Goal: Book appointment/travel/reservation

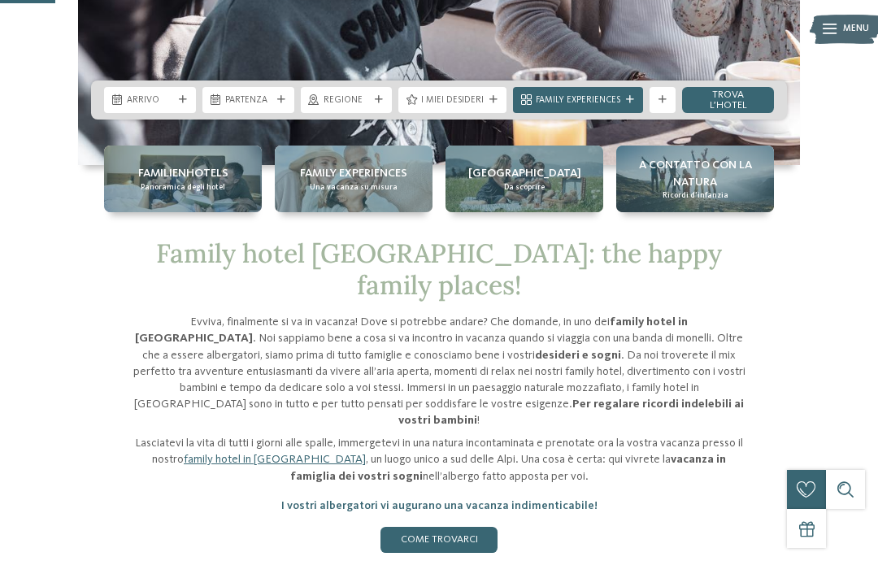
scroll to position [362, 0]
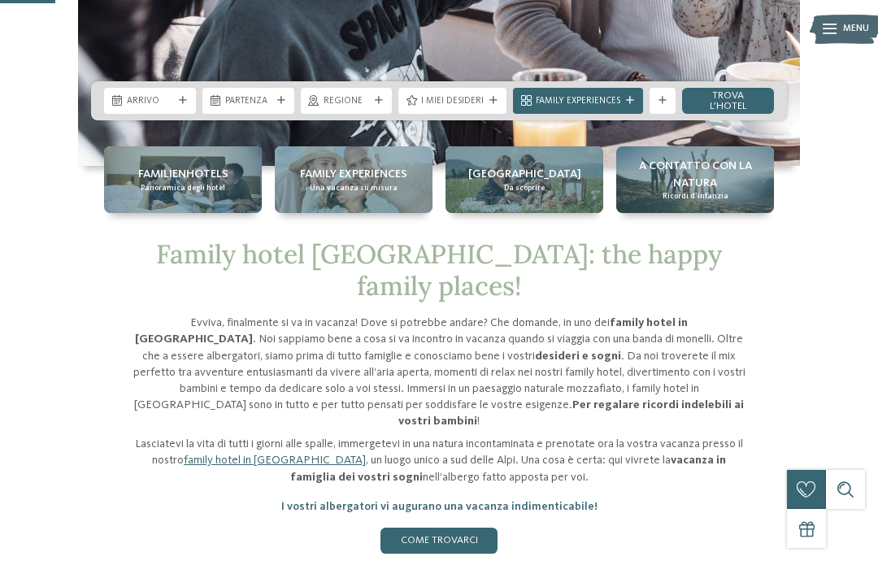
click at [187, 114] on div "Arrivo" at bounding box center [150, 101] width 92 height 26
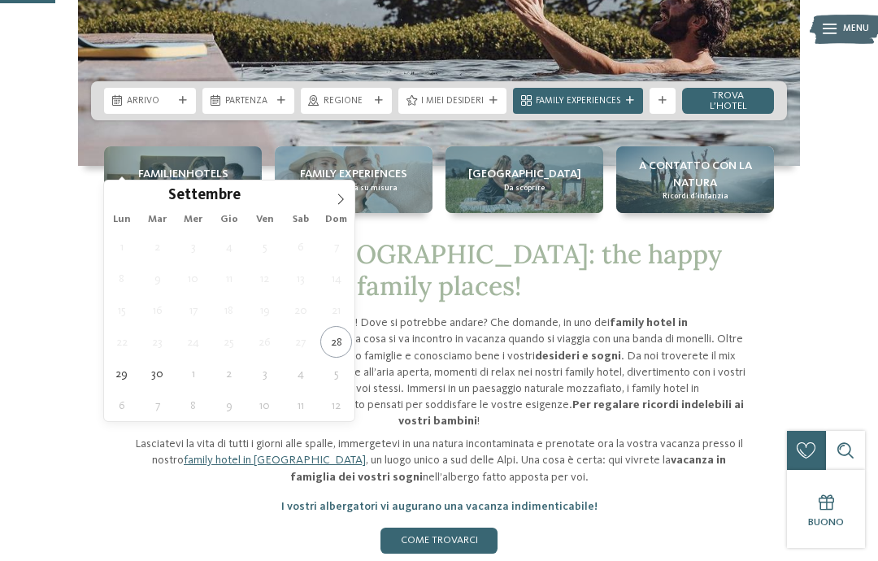
click at [349, 203] on span at bounding box center [341, 194] width 28 height 28
click at [336, 199] on icon at bounding box center [340, 198] width 11 height 11
click at [338, 206] on span at bounding box center [341, 194] width 28 height 28
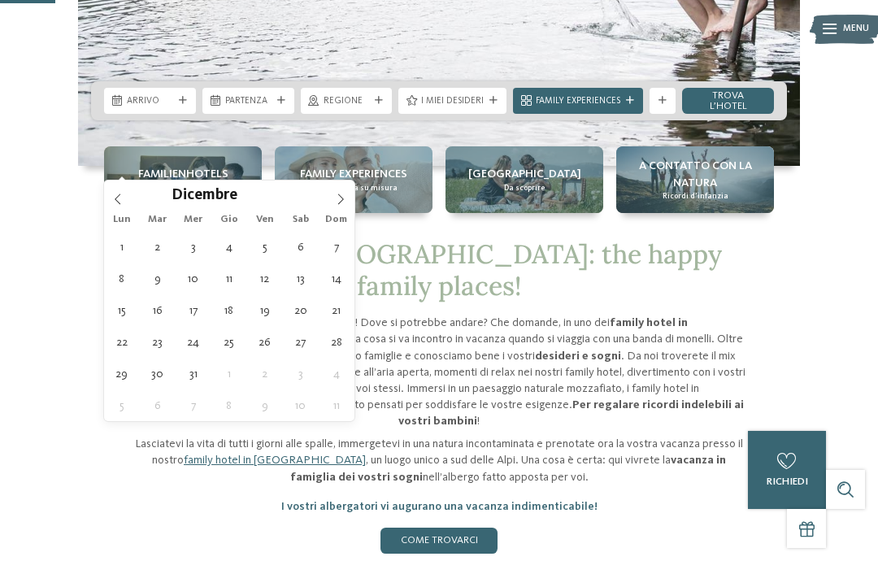
type div "27.12.2025"
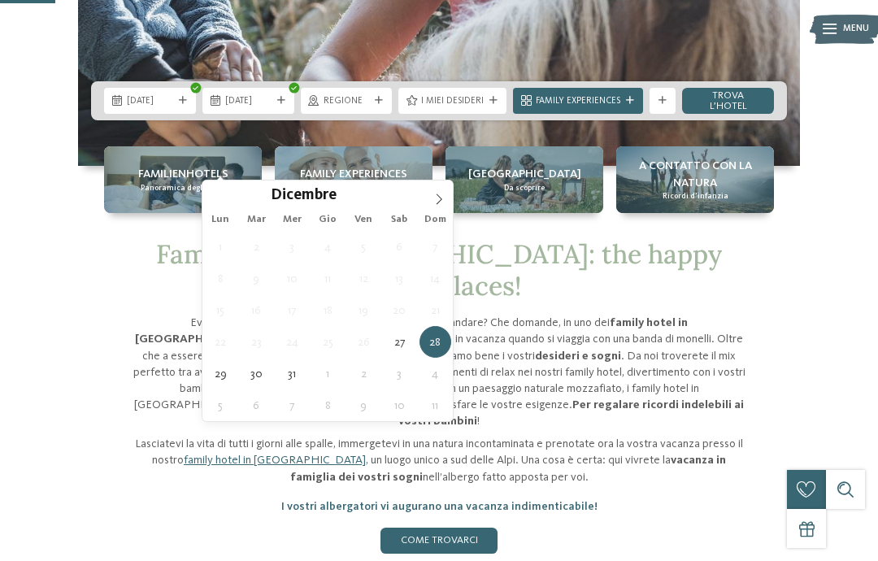
type div "09.01.2026"
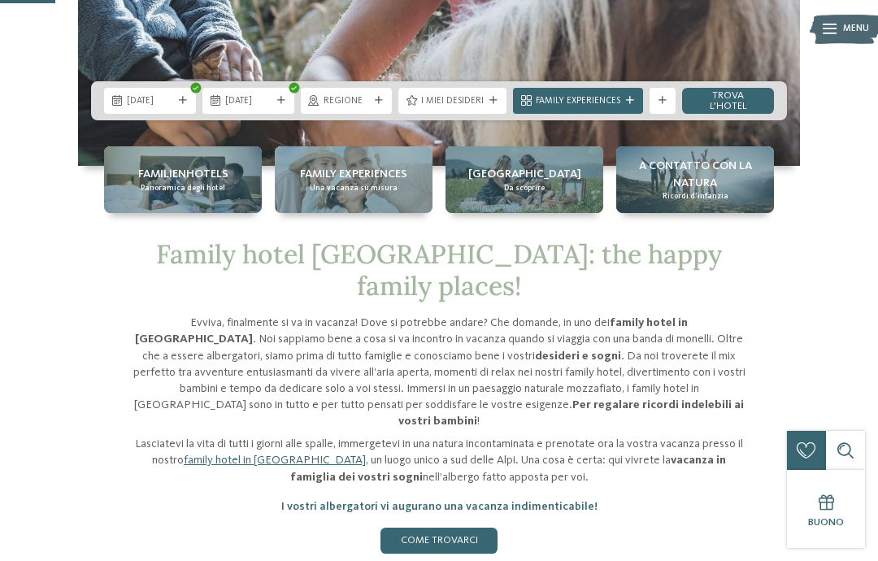
click at [346, 107] on div "Regione" at bounding box center [346, 100] width 53 height 14
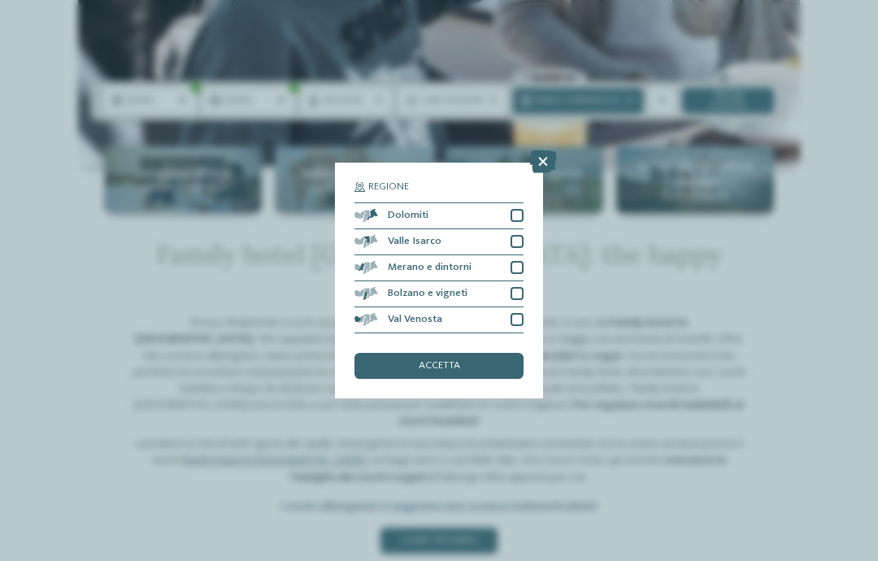
click at [538, 150] on icon at bounding box center [543, 161] width 28 height 23
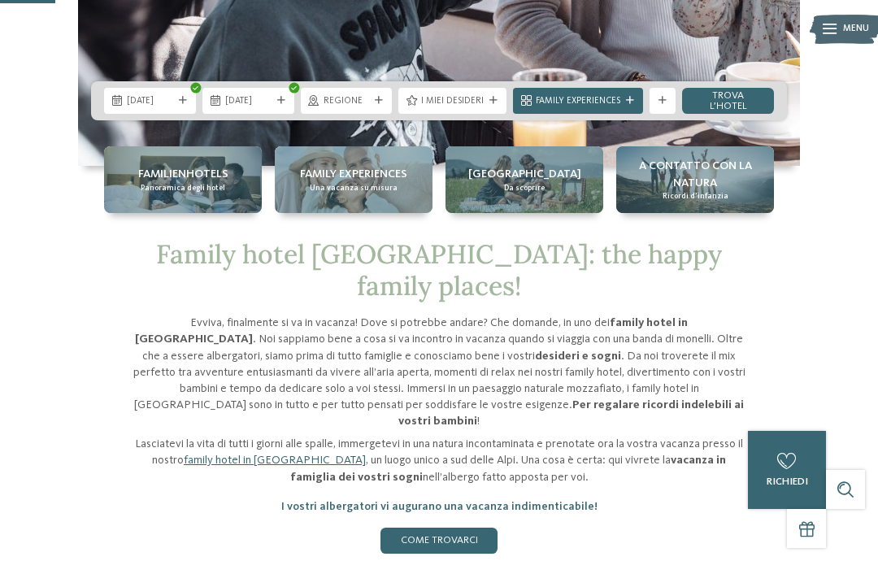
click at [460, 114] on div "I miei desideri" at bounding box center [452, 101] width 108 height 26
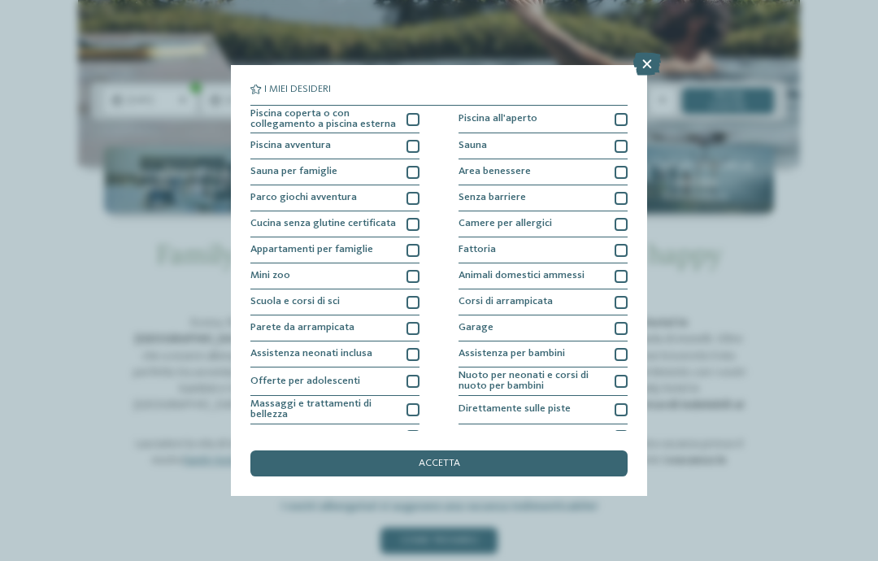
click at [255, 145] on span "Piscina avventura" at bounding box center [290, 146] width 80 height 11
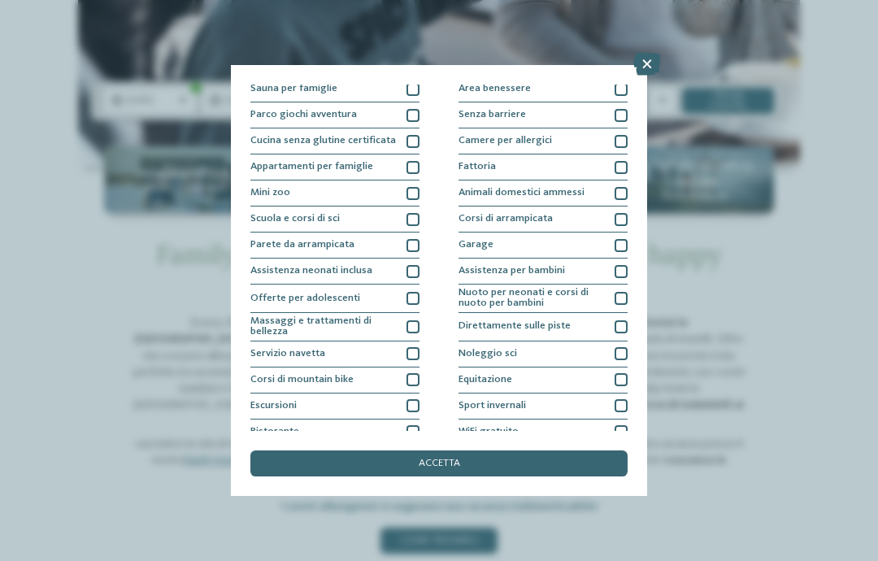
scroll to position [75, 0]
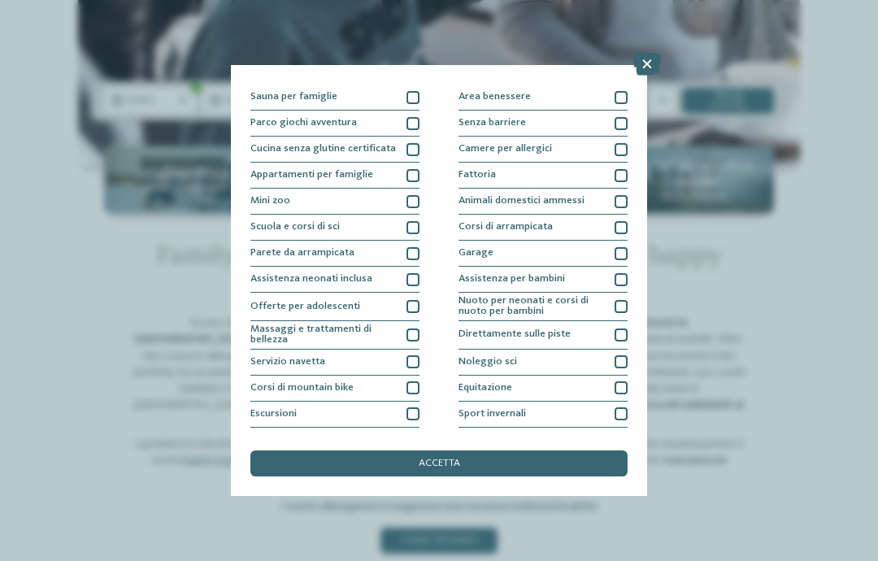
click at [482, 207] on div "Animali domestici ammessi" at bounding box center [542, 202] width 169 height 26
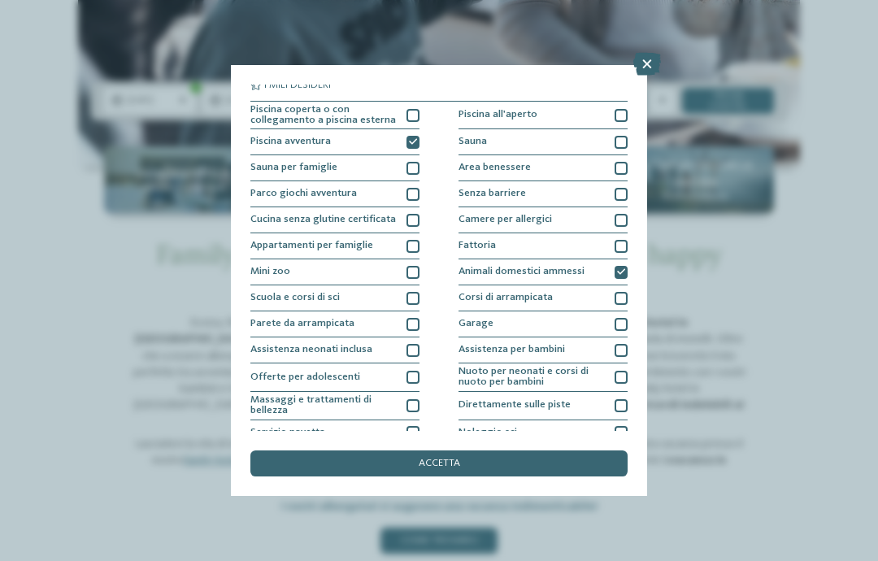
scroll to position [0, 0]
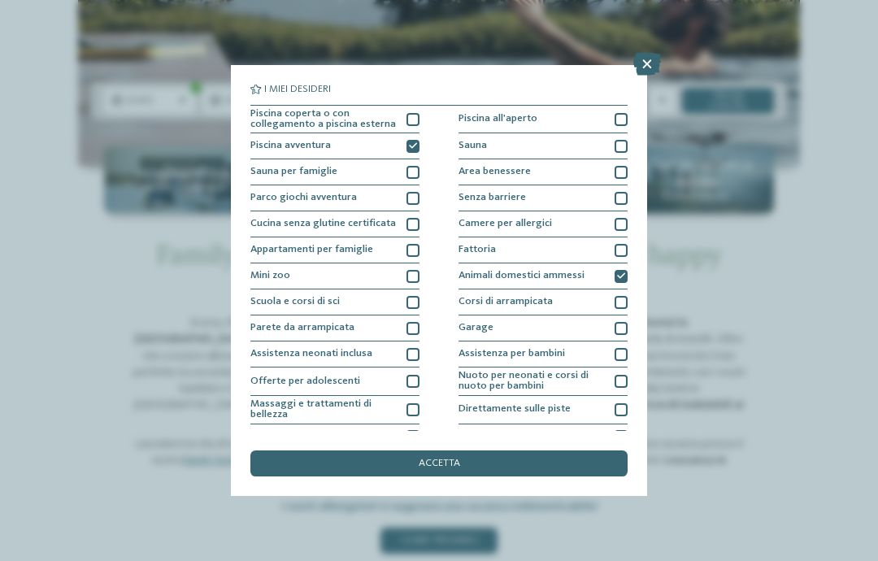
click at [288, 107] on div "Piscina coperta o con collegamento a piscina esterna" at bounding box center [334, 120] width 169 height 28
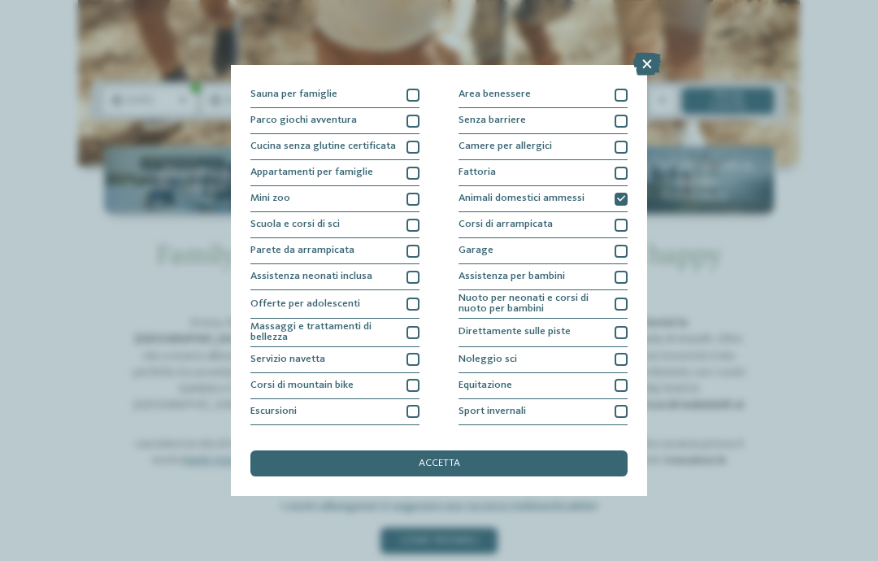
scroll to position [80, 0]
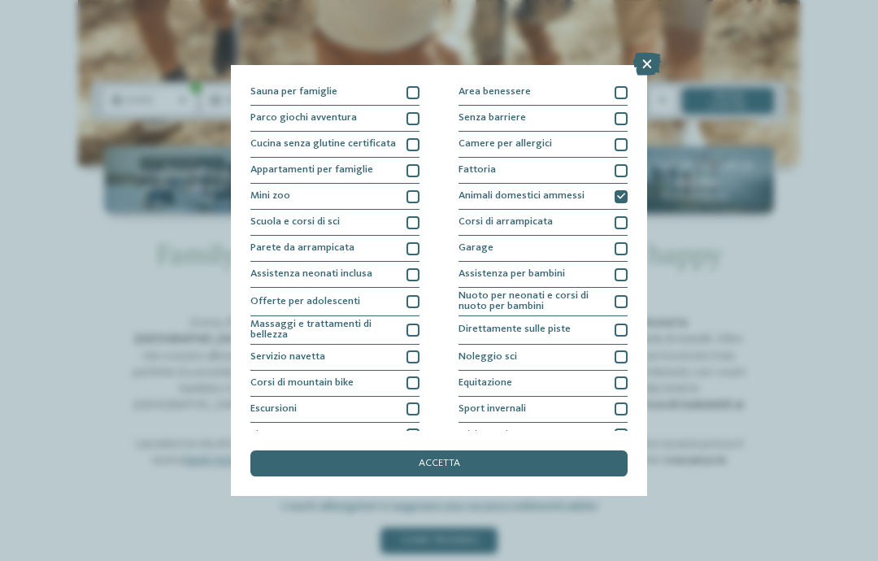
click at [267, 201] on div "Mini zoo" at bounding box center [334, 197] width 169 height 26
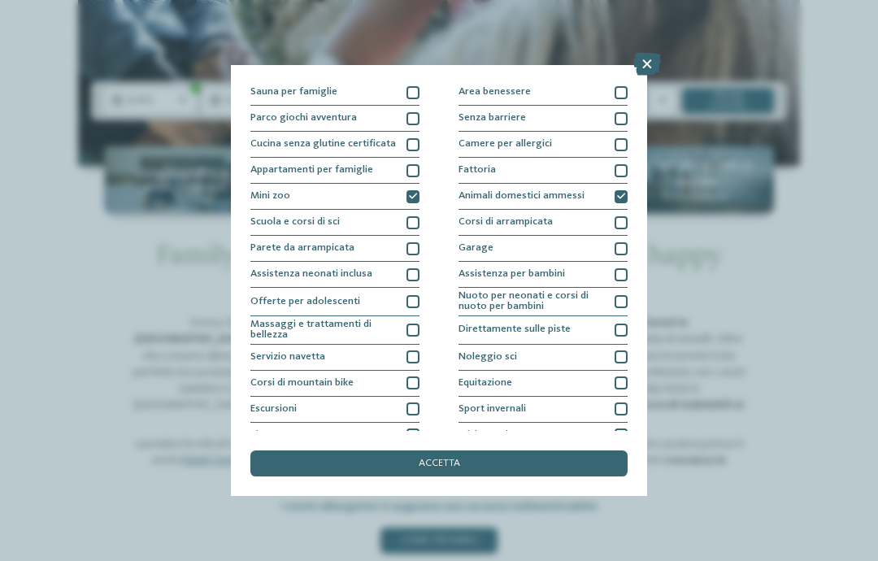
click at [267, 219] on span "Scuola e corsi di sci" at bounding box center [294, 222] width 89 height 11
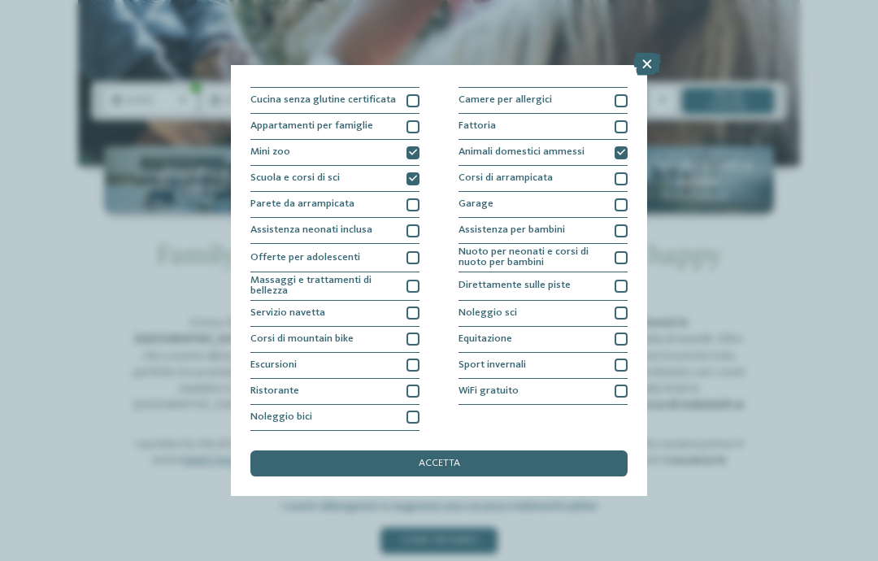
scroll to position [174, 0]
click at [273, 225] on span "Assistenza neonati inclusa" at bounding box center [311, 230] width 122 height 11
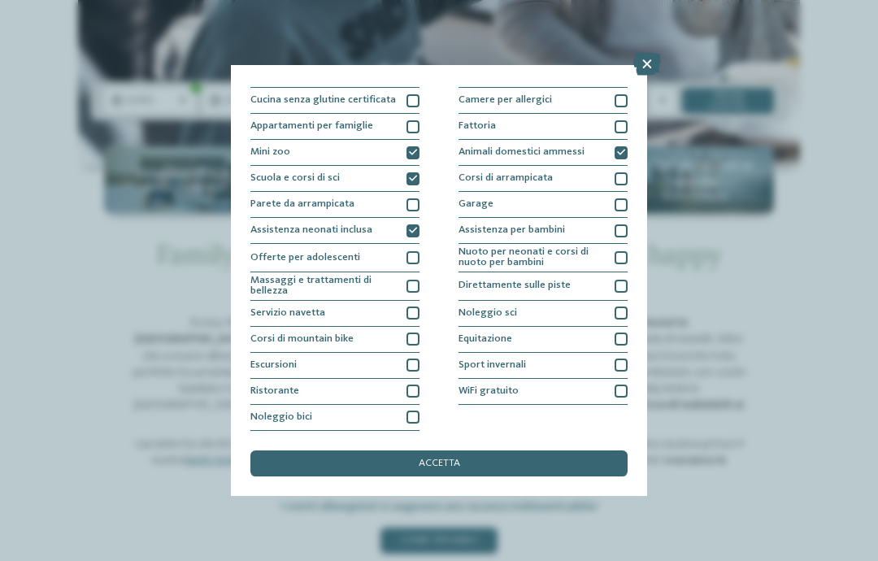
click at [317, 379] on div "Ristorante" at bounding box center [334, 392] width 169 height 26
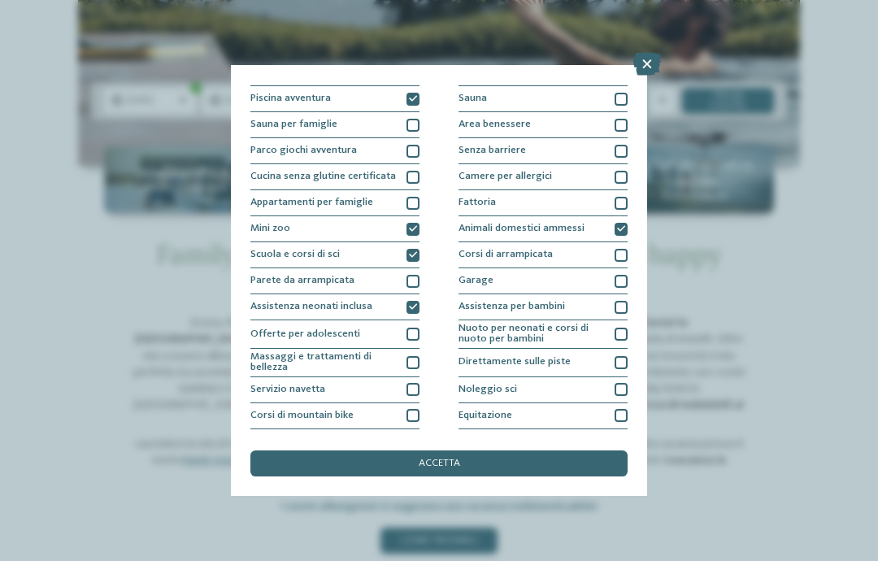
scroll to position [24, 0]
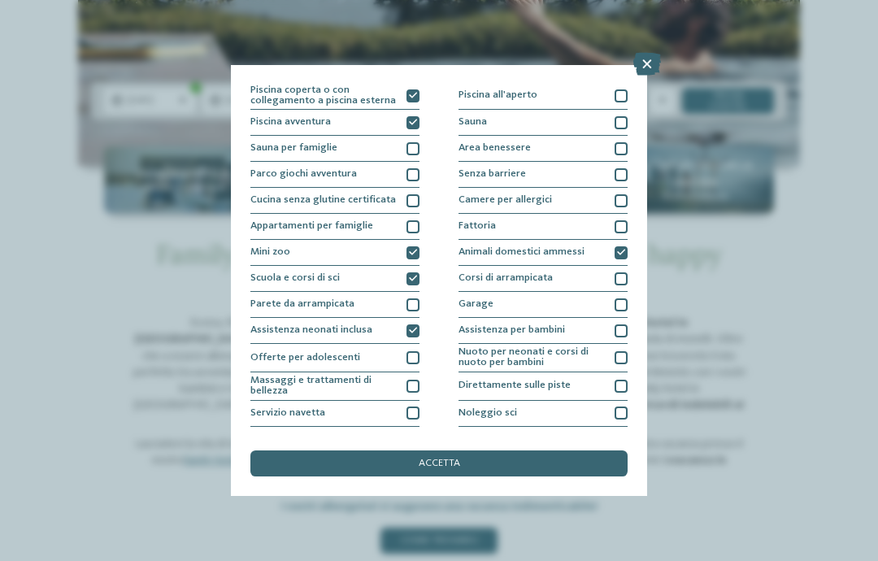
click at [484, 237] on div "Fattoria" at bounding box center [542, 227] width 169 height 26
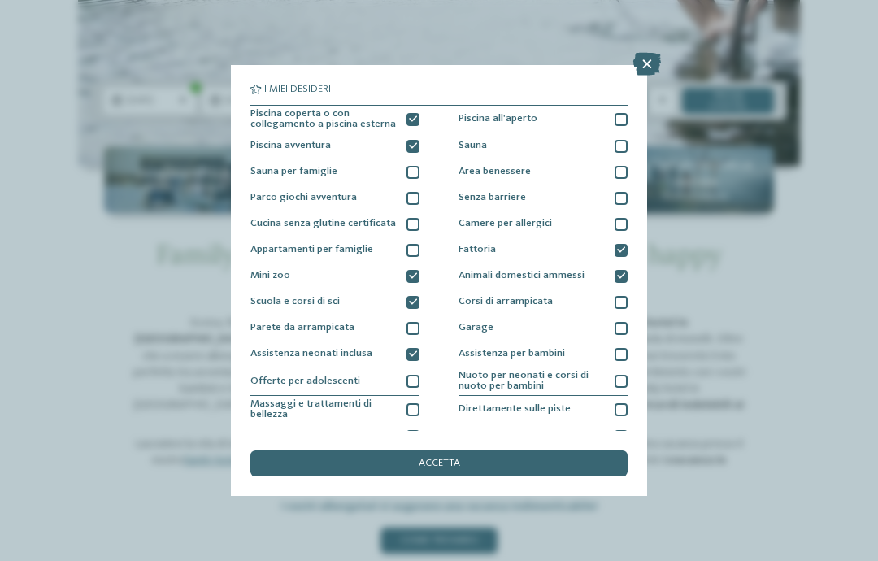
scroll to position [0, 0]
click at [358, 450] on div "accetta" at bounding box center [438, 463] width 377 height 26
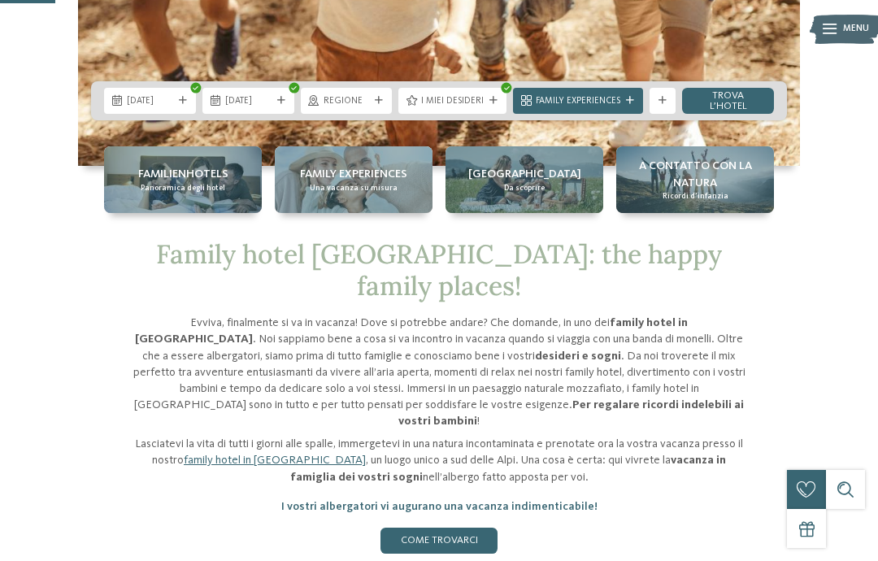
click at [594, 108] on span "Family Experiences" at bounding box center [578, 101] width 85 height 13
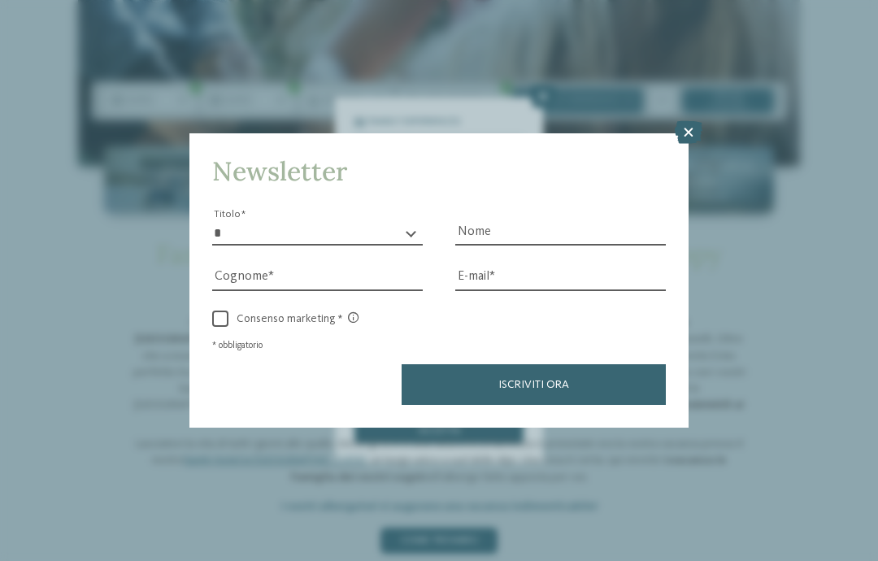
click at [681, 121] on icon at bounding box center [689, 132] width 28 height 23
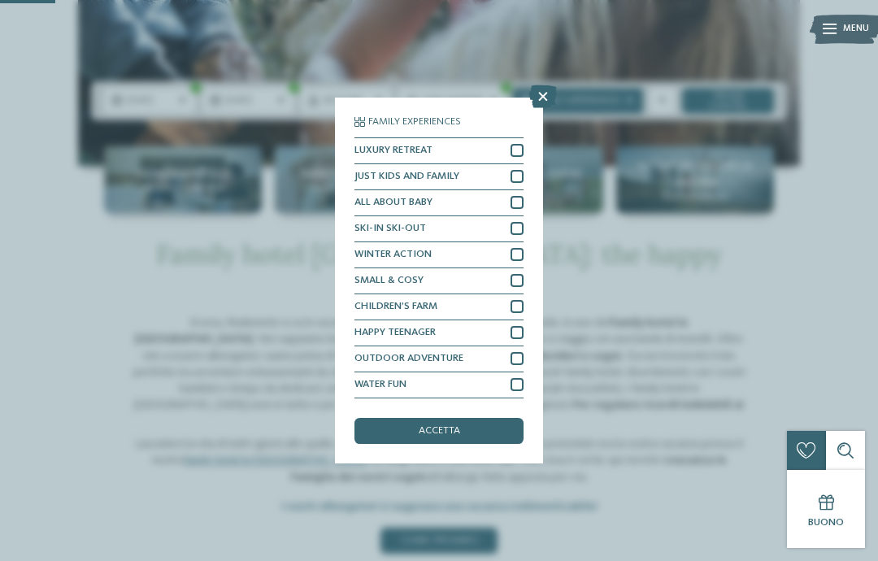
scroll to position [64, 0]
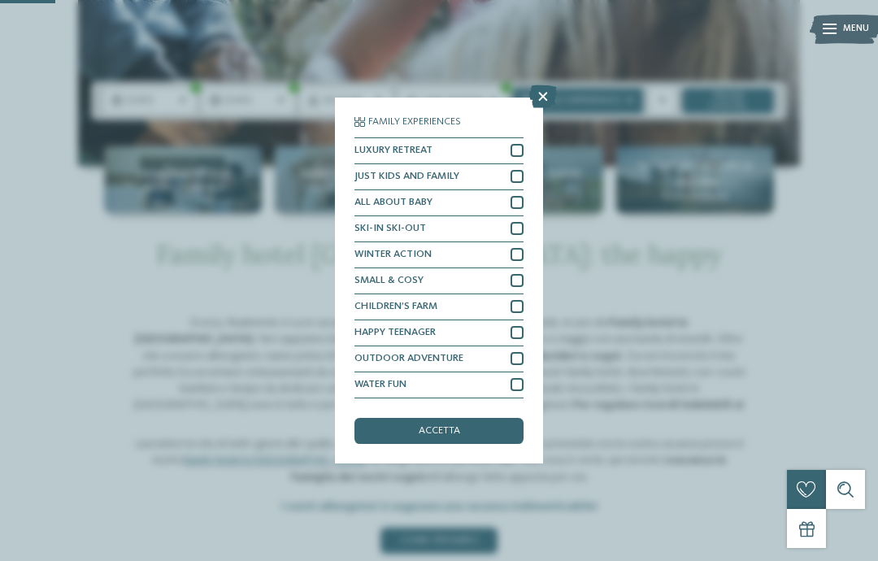
click at [551, 85] on icon at bounding box center [543, 96] width 28 height 23
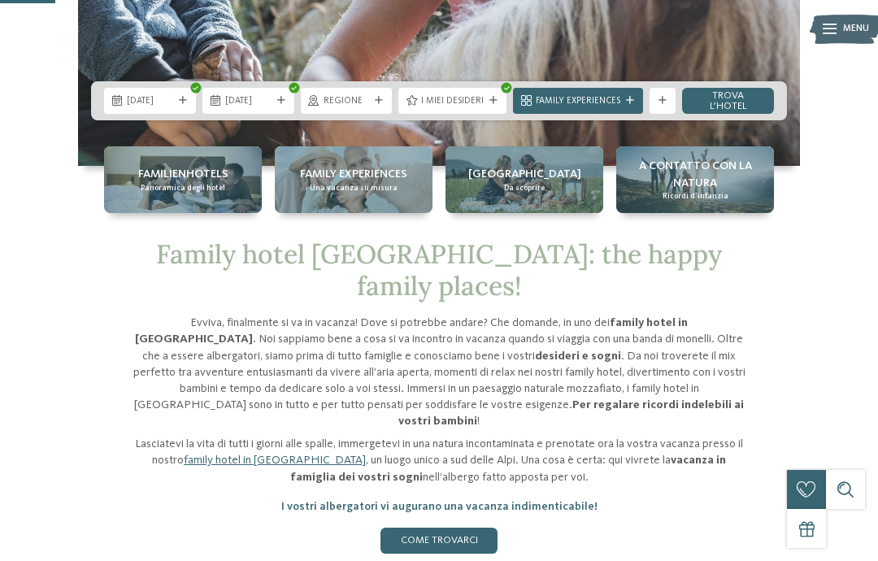
click at [737, 114] on link "trova l’hotel" at bounding box center [728, 101] width 92 height 26
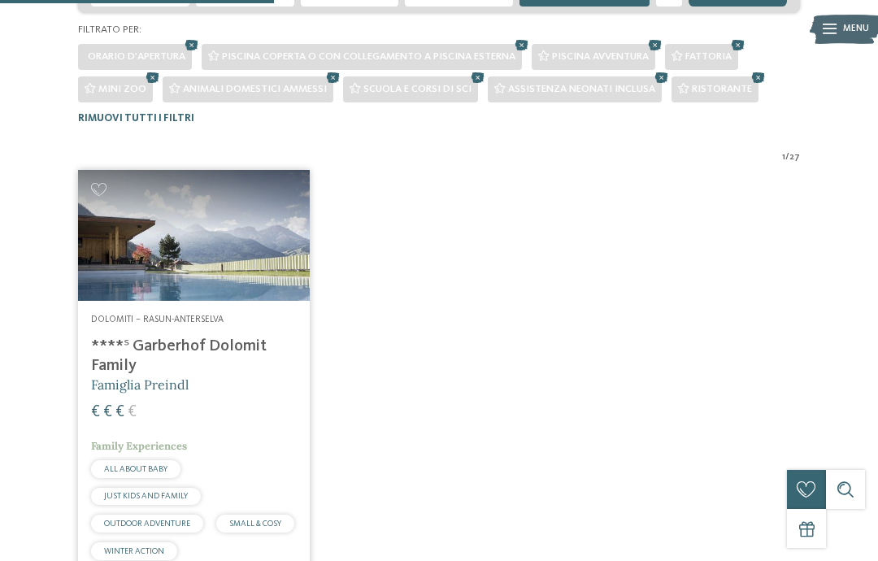
scroll to position [359, 0]
click at [124, 254] on img at bounding box center [194, 236] width 232 height 130
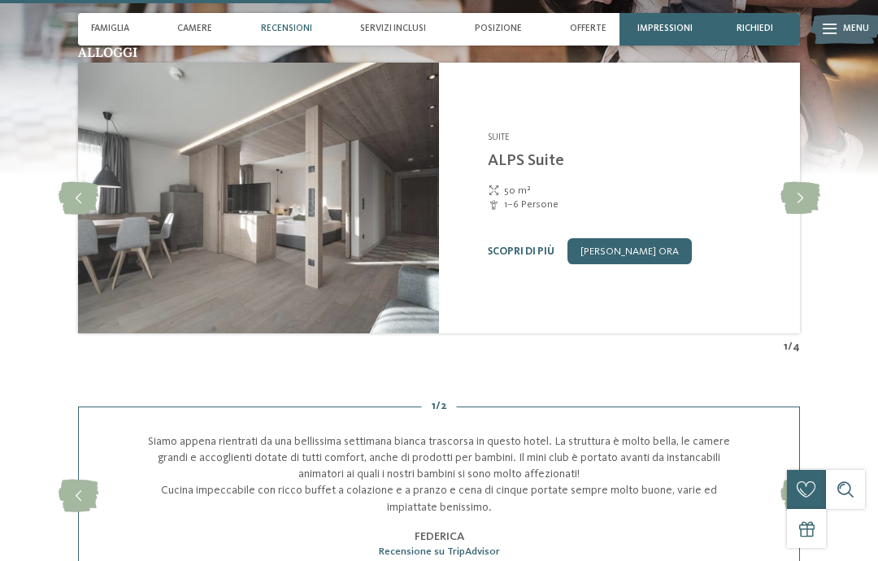
scroll to position [1939, 0]
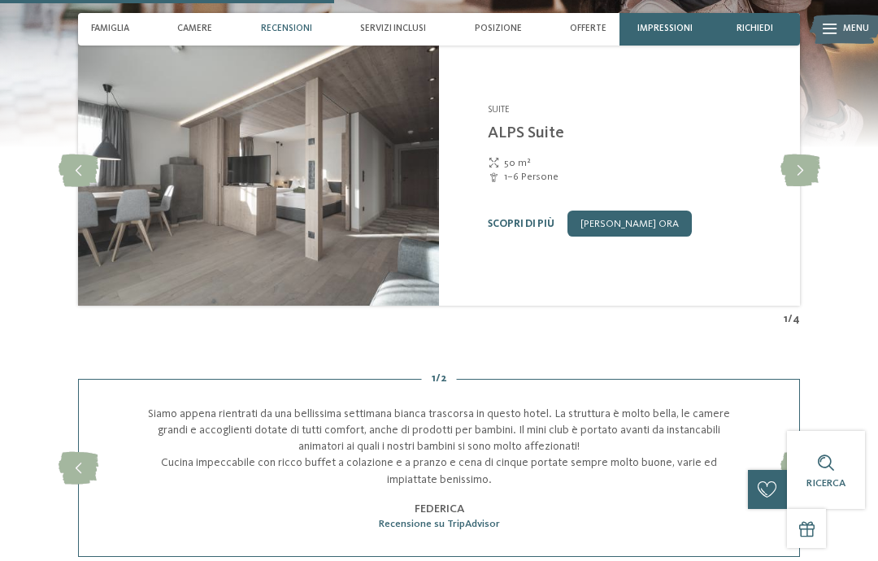
click at [79, 169] on icon at bounding box center [79, 170] width 40 height 33
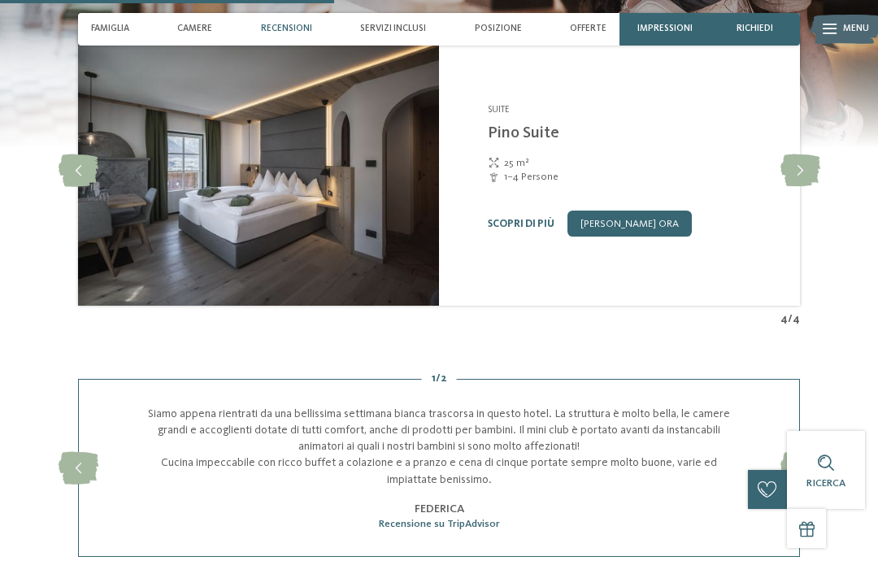
click at [84, 170] on icon at bounding box center [79, 170] width 40 height 33
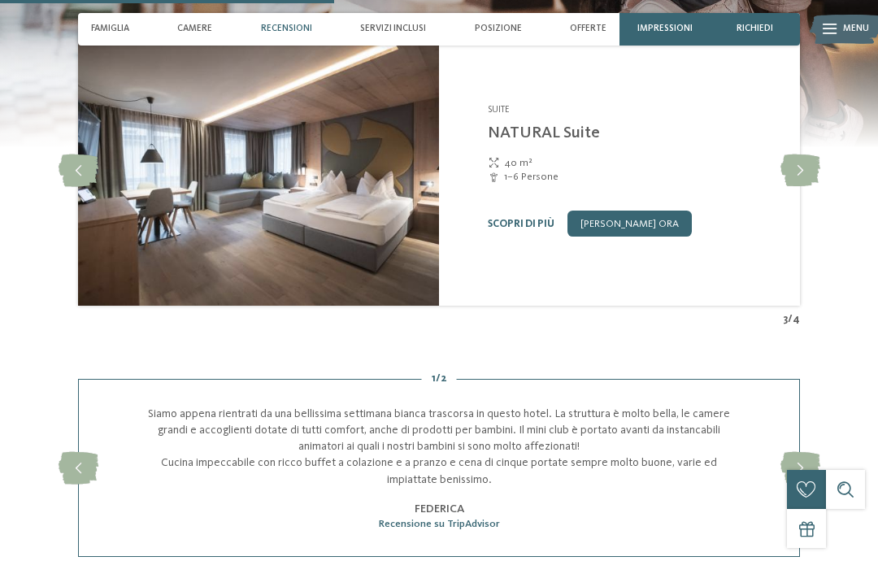
click at [81, 180] on div at bounding box center [78, 171] width 36 height 36
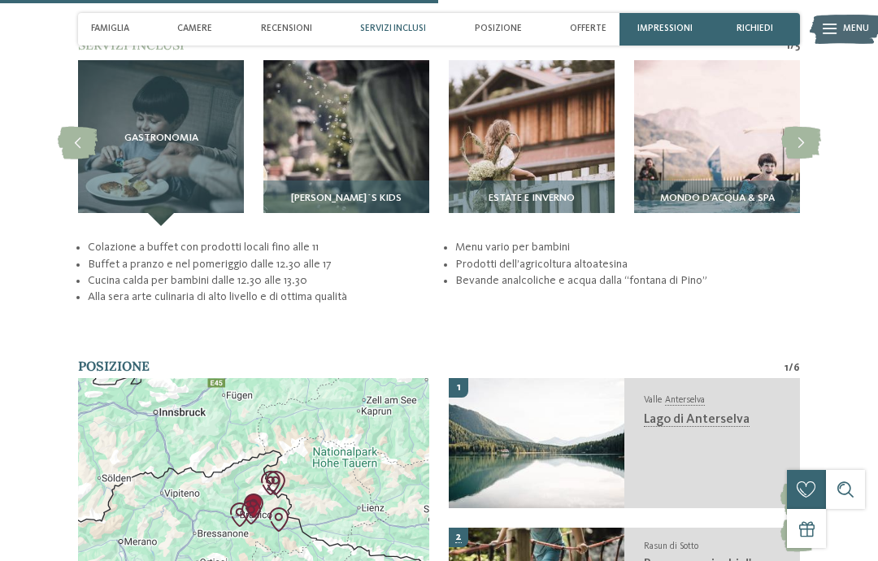
scroll to position [2498, 0]
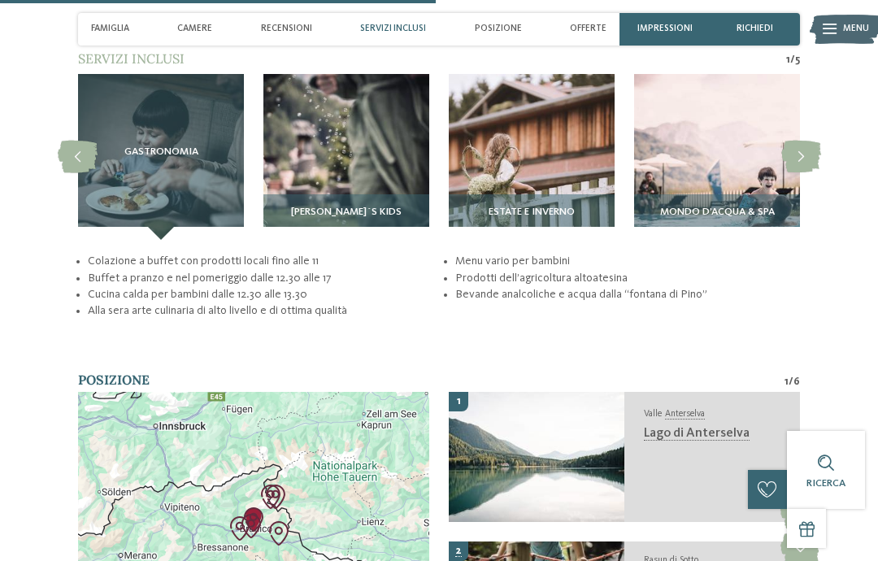
click at [688, 185] on img at bounding box center [717, 157] width 166 height 166
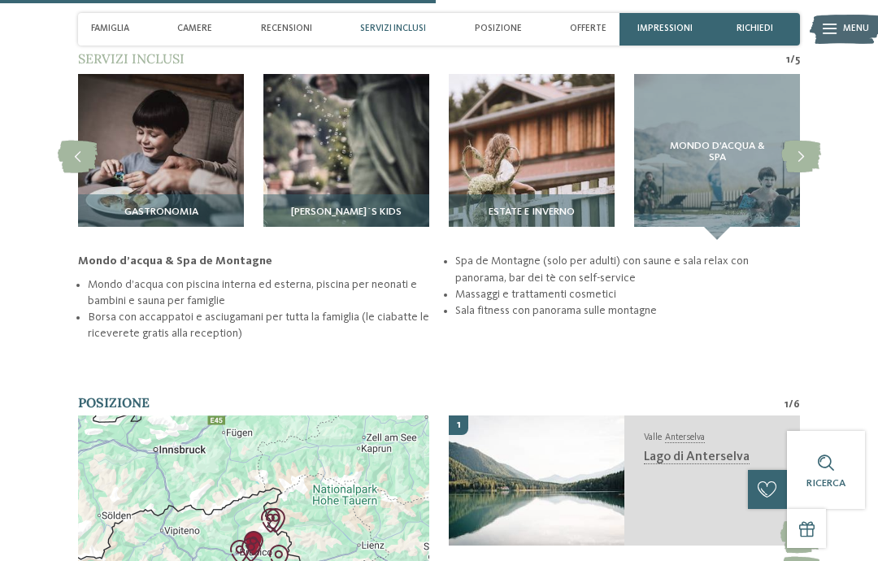
click at [704, 188] on div "Mondo d’acqua & Spa" at bounding box center [717, 157] width 166 height 166
click at [702, 155] on span "Mondo d’acqua & Spa" at bounding box center [717, 152] width 114 height 23
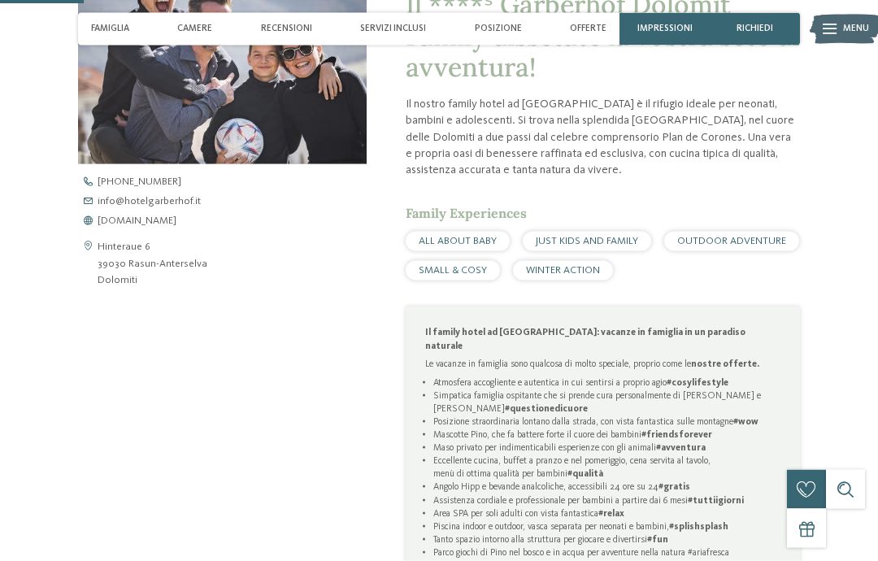
scroll to position [467, 0]
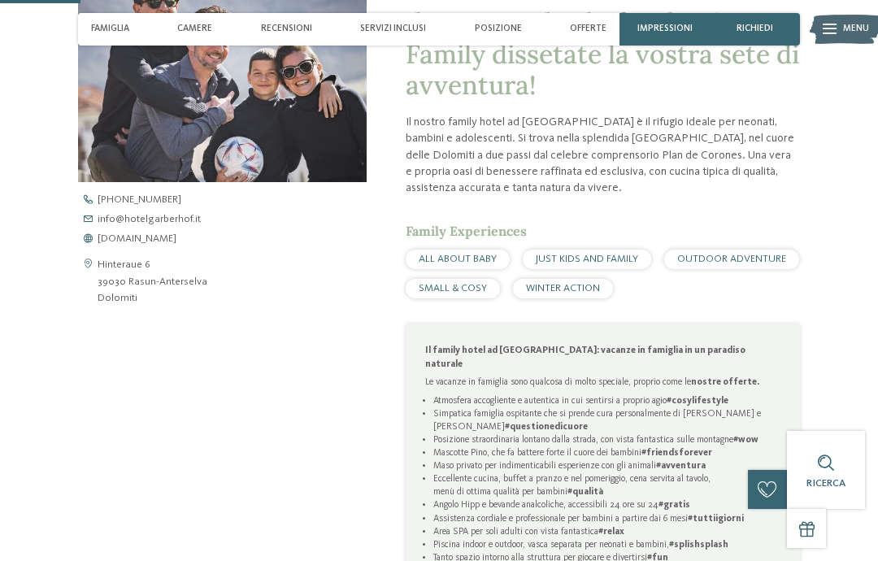
copy link "www.hotelgarberhof.it"
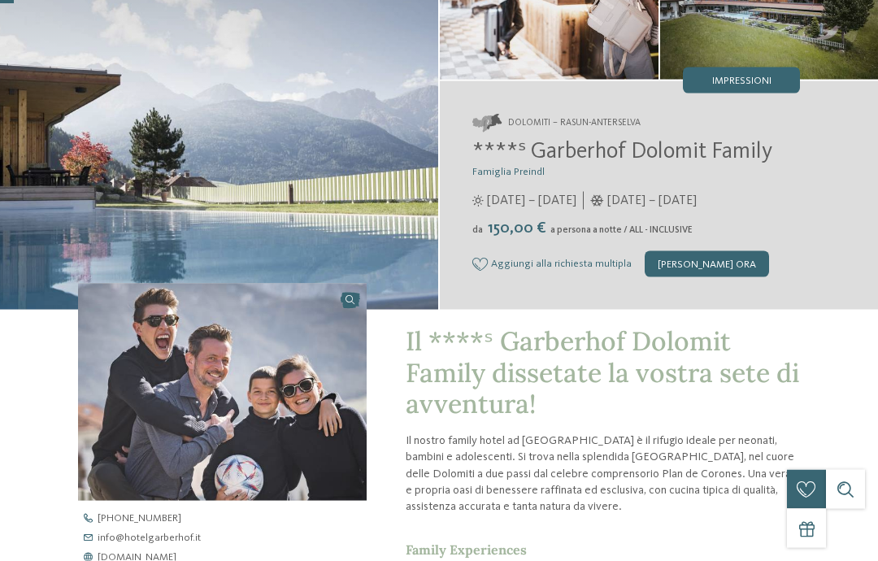
scroll to position [0, 0]
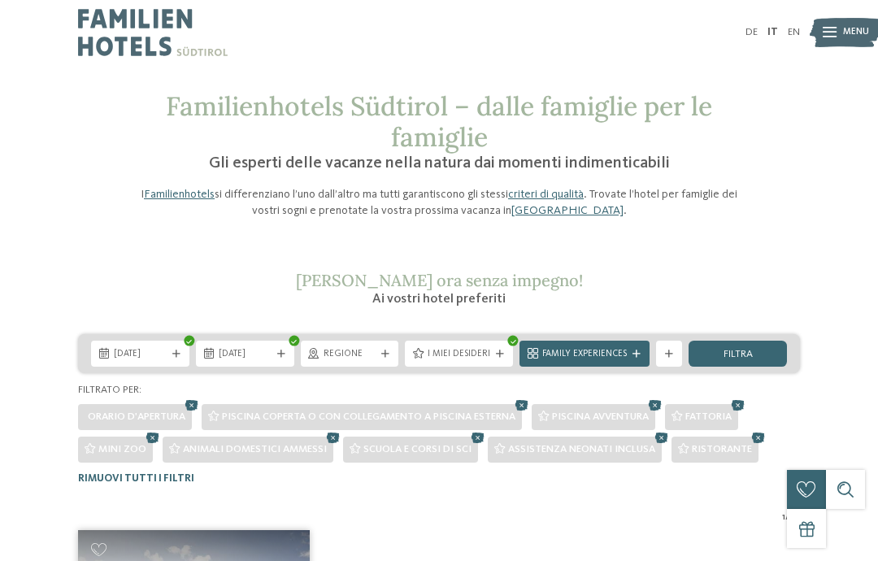
click at [143, 434] on icon at bounding box center [153, 438] width 20 height 17
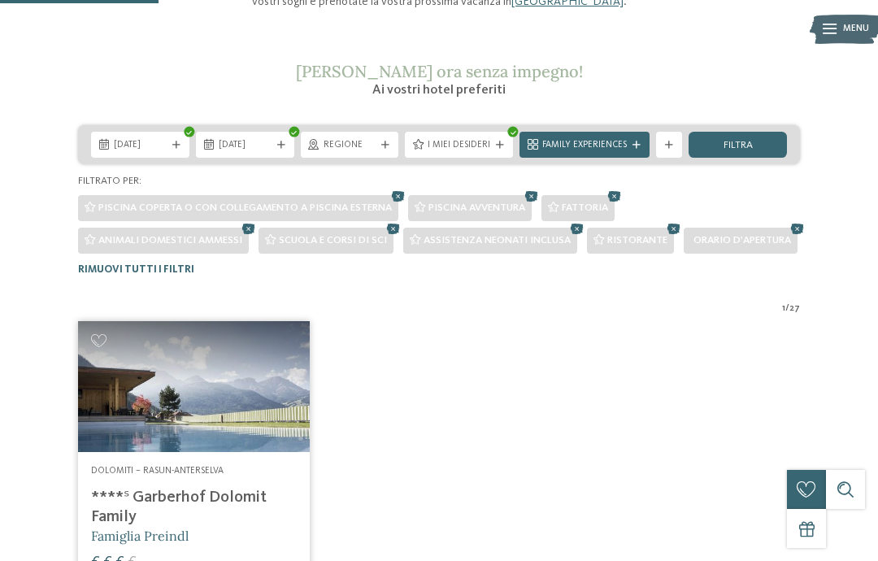
scroll to position [208, 0]
click at [624, 193] on icon at bounding box center [615, 197] width 20 height 17
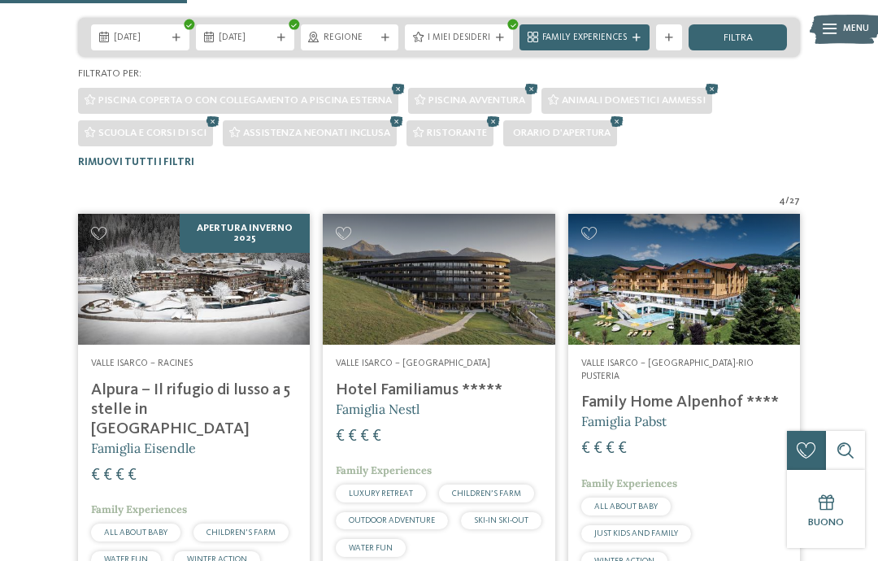
scroll to position [317, 0]
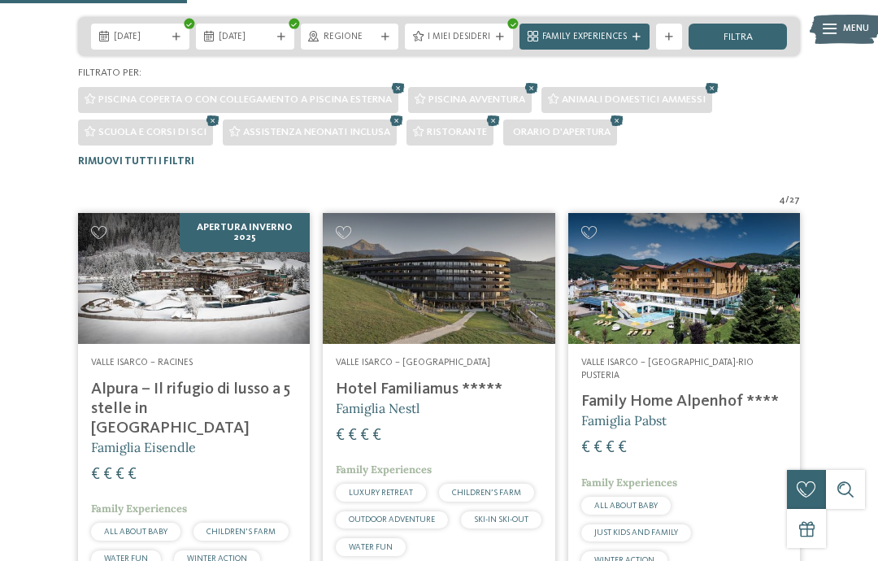
click at [618, 127] on icon at bounding box center [617, 121] width 20 height 17
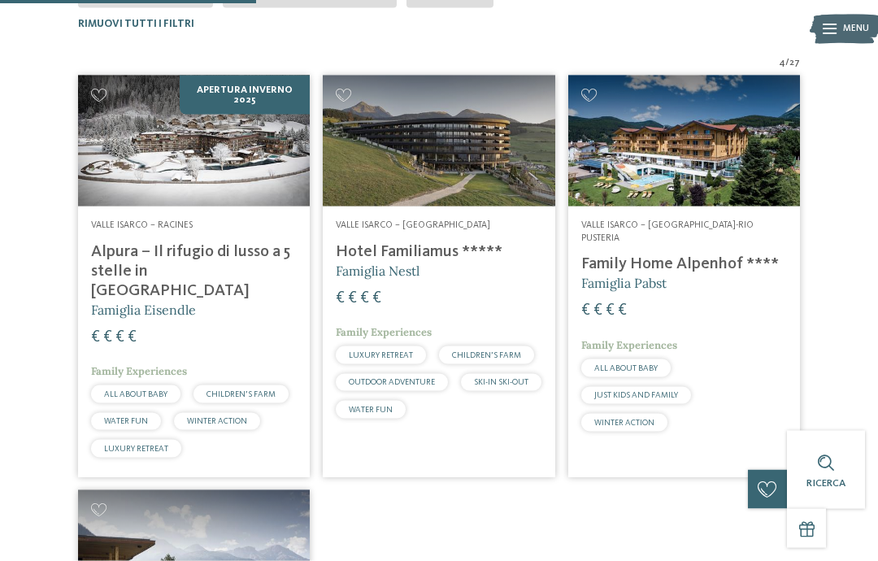
scroll to position [453, 0]
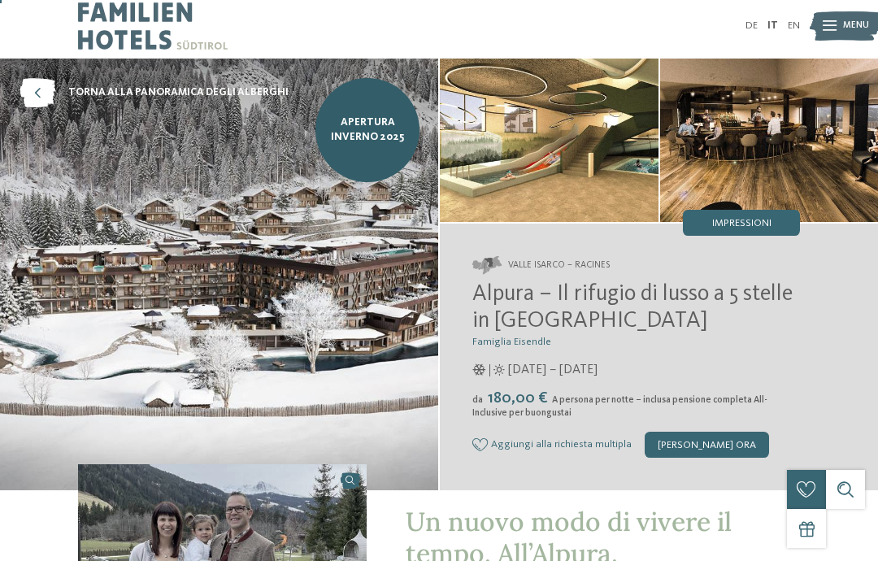
click at [540, 172] on img at bounding box center [549, 140] width 219 height 163
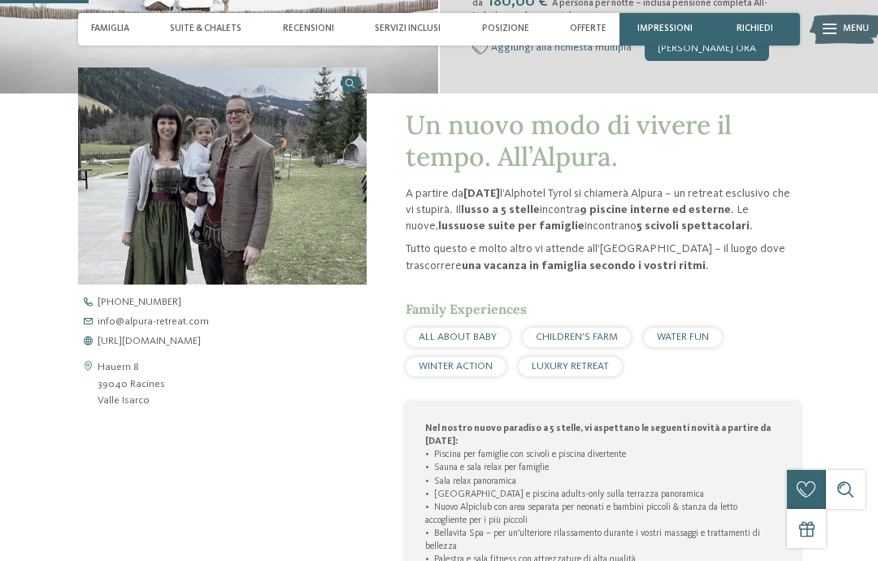
scroll to position [405, 0]
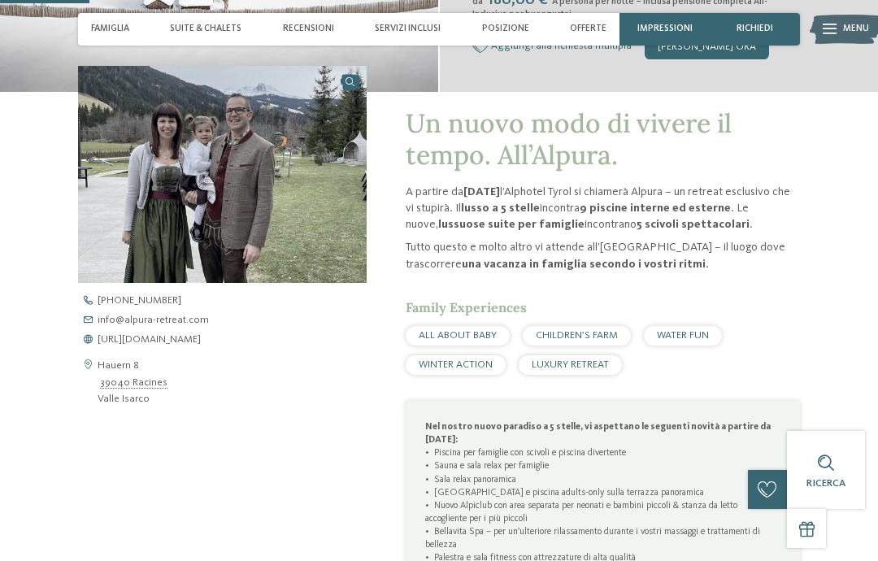
click at [207, 414] on div "Apri i dati di contatto Hauern 8 39040 Racines [GEOGRAPHIC_DATA] [PHONE_NUMBER]…" at bounding box center [222, 387] width 289 height 643
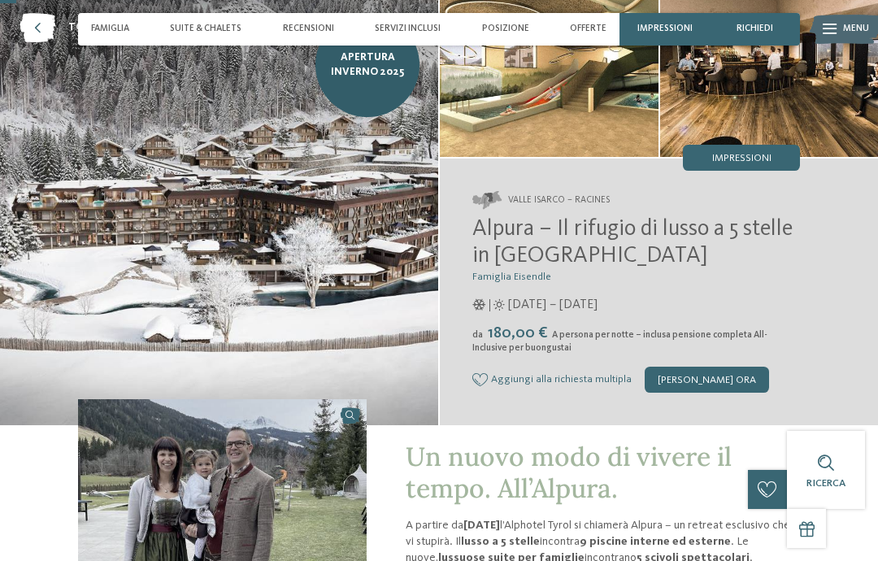
scroll to position [63, 0]
